Goal: Information Seeking & Learning: Learn about a topic

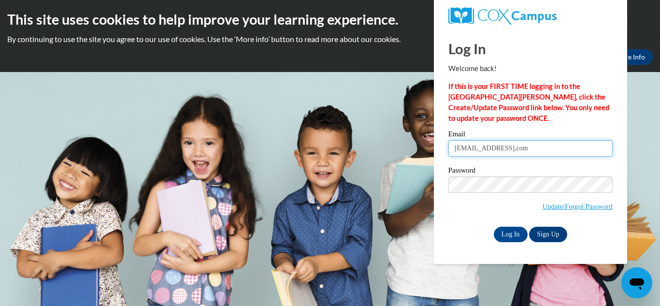
click at [563, 150] on input "danielsnicollette1@gmail,com" at bounding box center [530, 148] width 164 height 16
type input "danielsnicollette1@gmail.com"
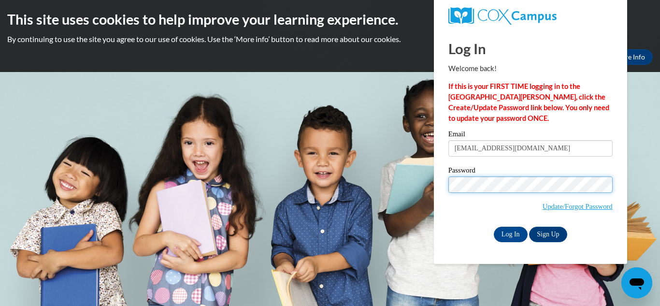
click at [494, 226] on input "Log In" at bounding box center [511, 233] width 34 height 15
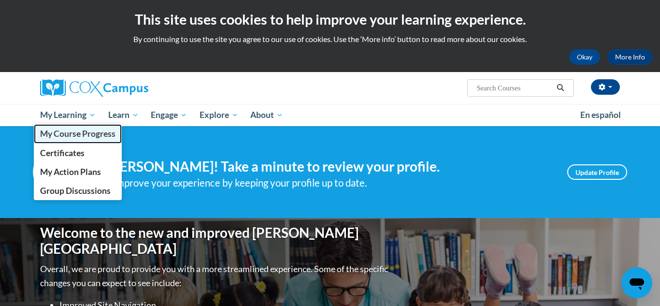
click at [69, 134] on span "My Course Progress" at bounding box center [77, 133] width 75 height 10
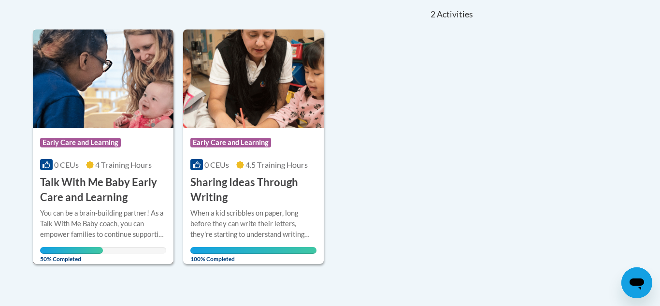
click at [100, 169] on div "0 CEUs 4 Training Hours" at bounding box center [103, 164] width 126 height 11
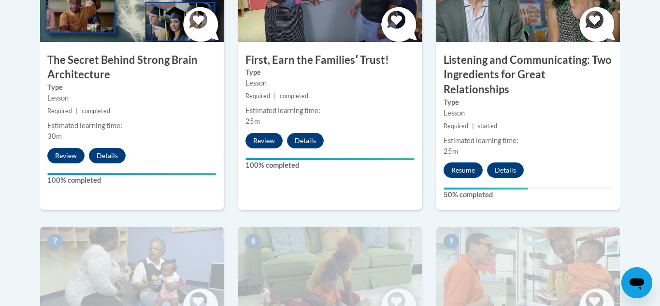
scroll to position [644, 0]
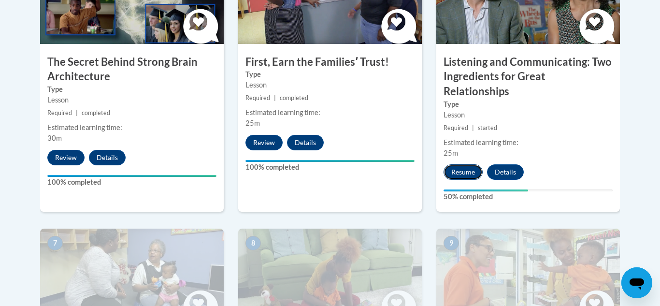
click at [454, 164] on button "Resume" at bounding box center [462, 171] width 39 height 15
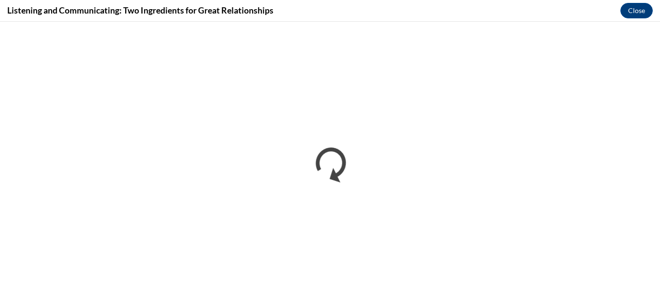
scroll to position [0, 0]
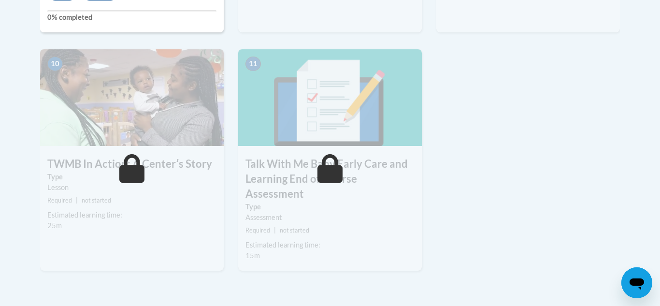
scroll to position [944, 0]
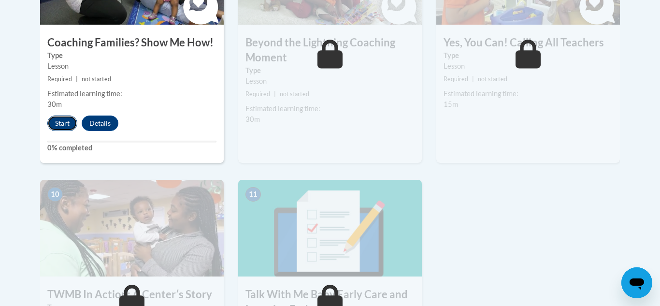
click at [56, 115] on button "Start" at bounding box center [62, 122] width 30 height 15
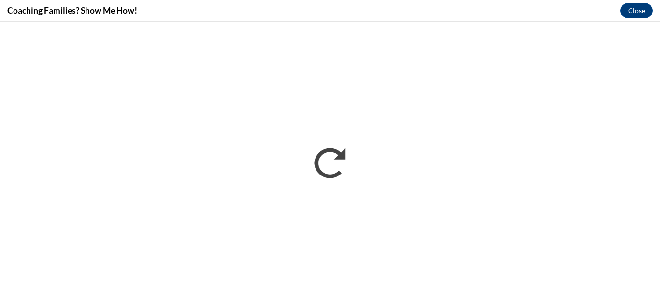
scroll to position [0, 0]
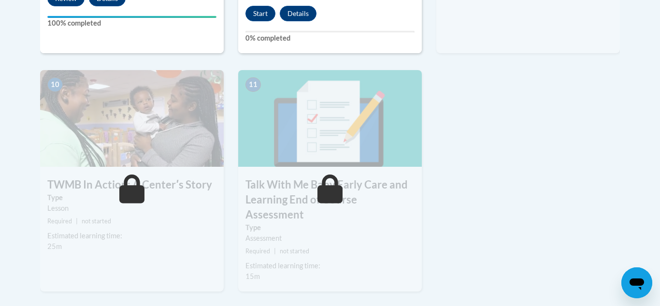
scroll to position [1061, 0]
